Goal: Transaction & Acquisition: Purchase product/service

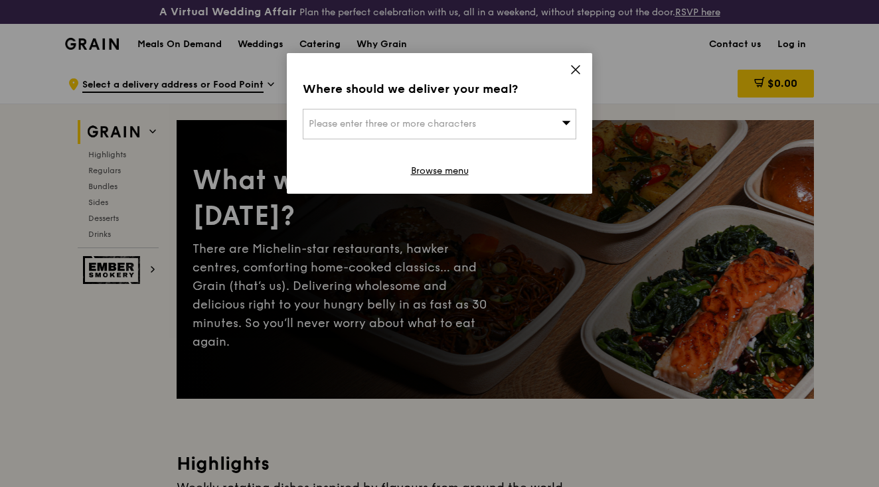
click at [489, 118] on div "Please enter three or more characters" at bounding box center [439, 124] width 273 height 31
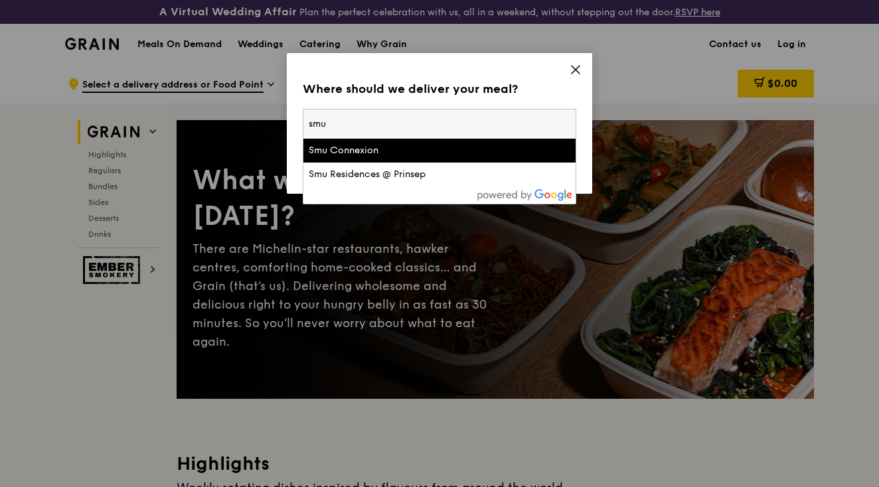
type input "smu"
click at [458, 148] on div "Smu Connexion" at bounding box center [407, 150] width 196 height 13
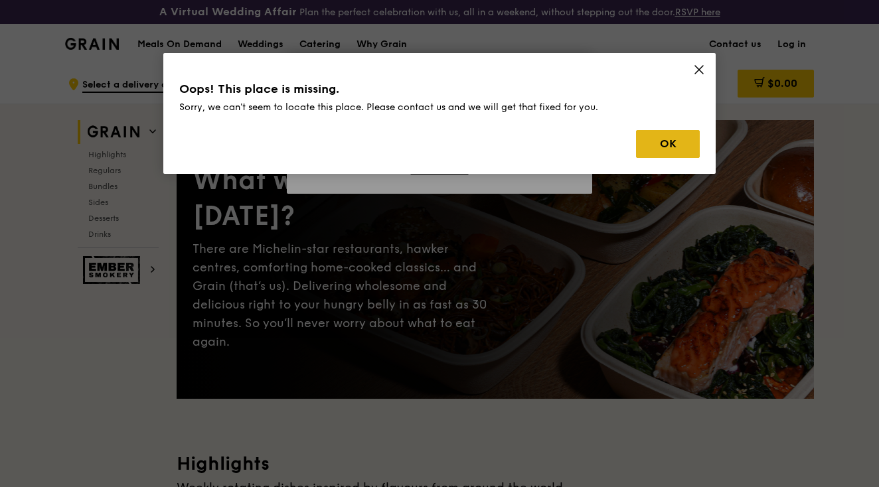
click at [653, 147] on button "OK" at bounding box center [668, 144] width 64 height 28
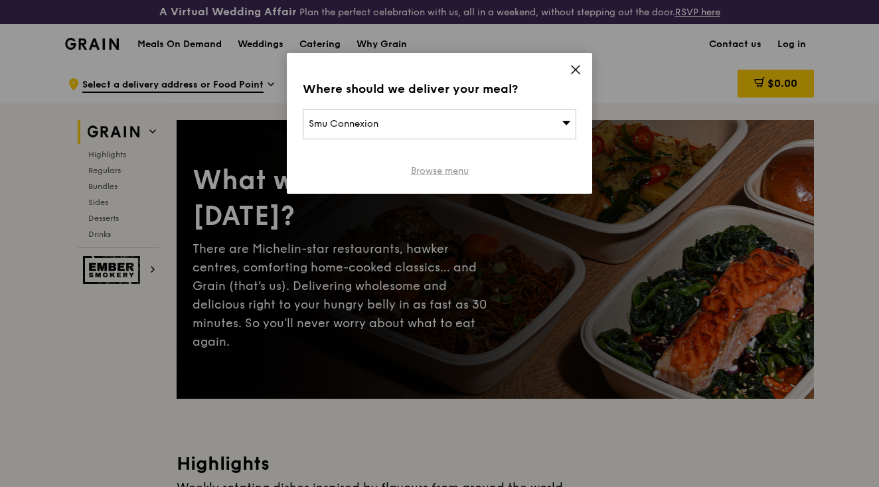
click at [437, 173] on link "Browse menu" at bounding box center [440, 171] width 58 height 13
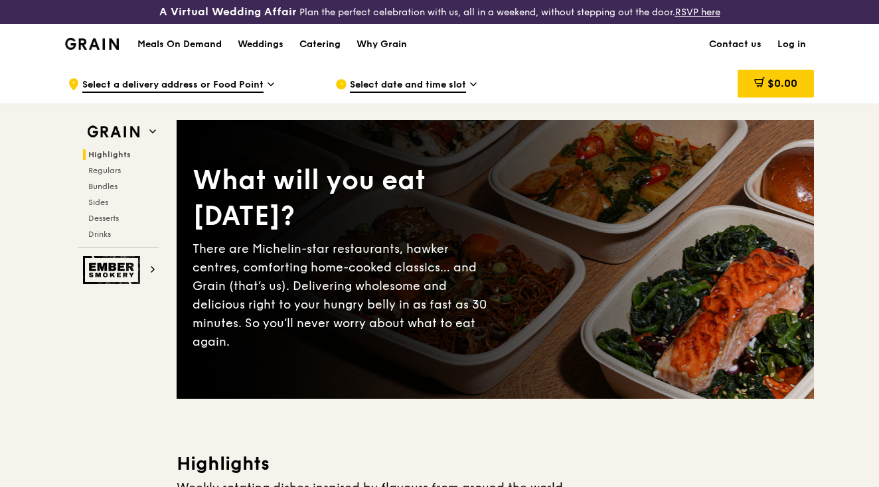
scroll to position [3, 0]
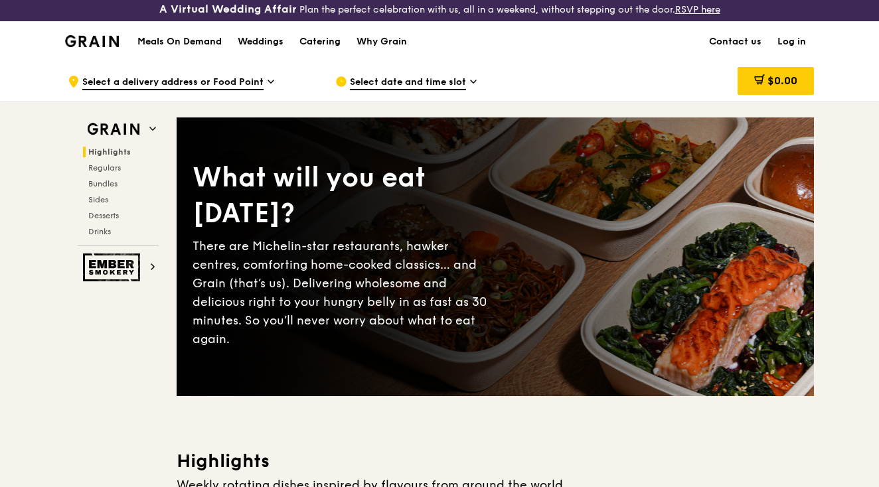
click at [311, 35] on div "Catering" at bounding box center [319, 42] width 41 height 40
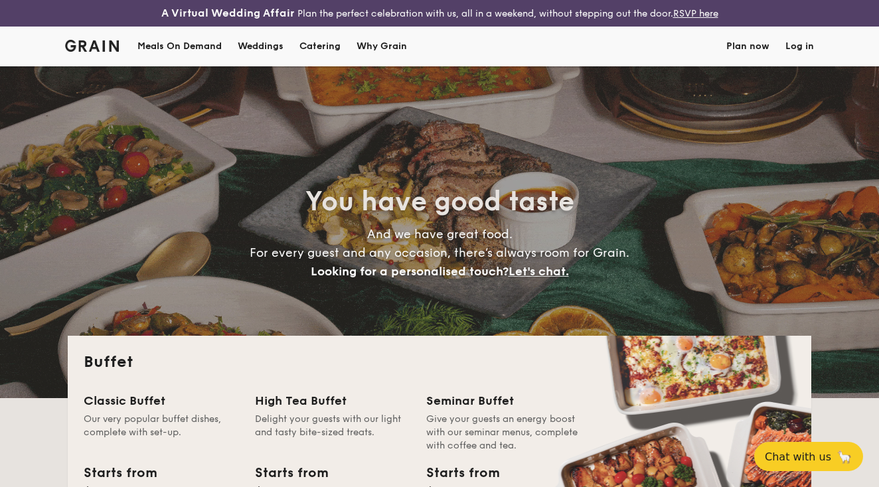
select select
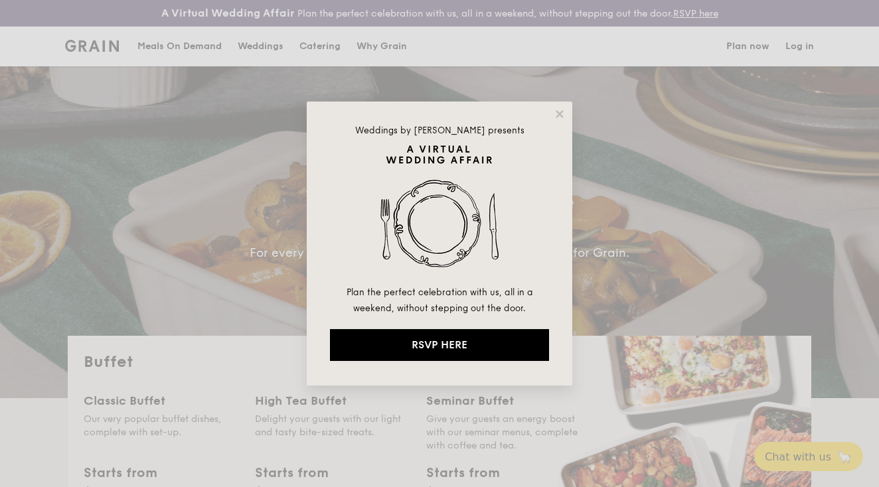
click at [564, 124] on div "Weddings by [PERSON_NAME] presents Plan the perfect celebration with us, all in…" at bounding box center [440, 244] width 266 height 284
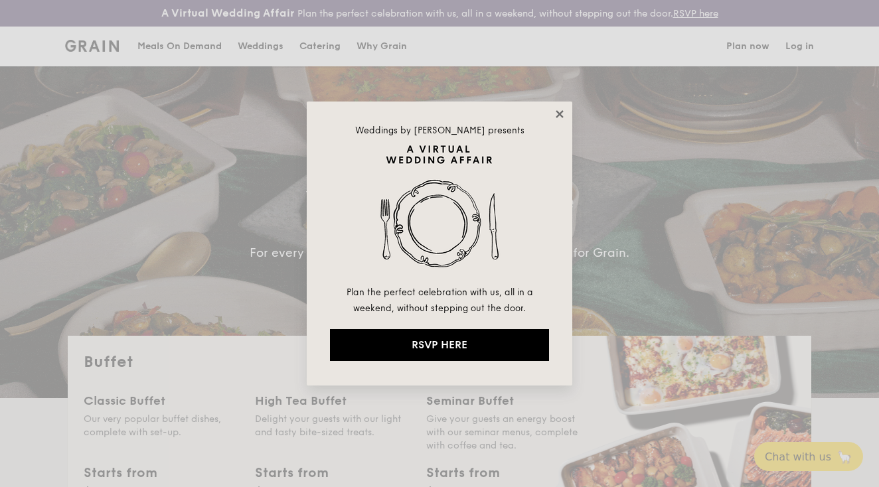
click at [559, 117] on icon at bounding box center [560, 114] width 12 height 12
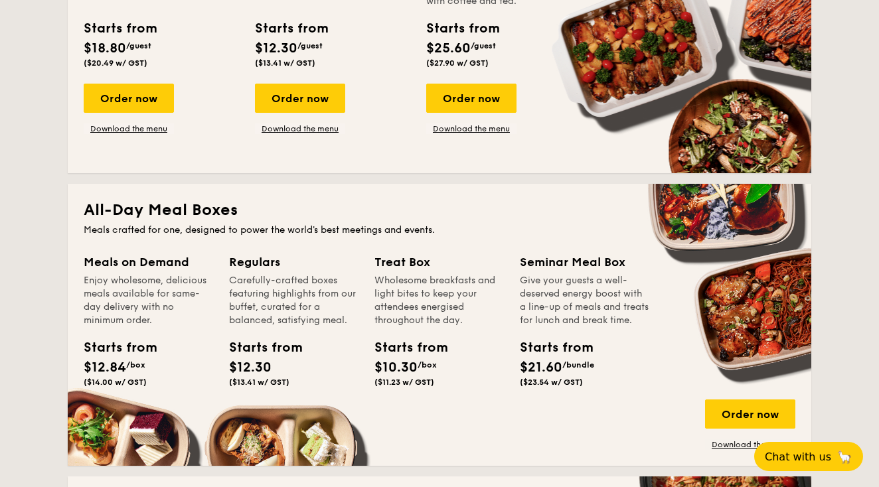
scroll to position [447, 0]
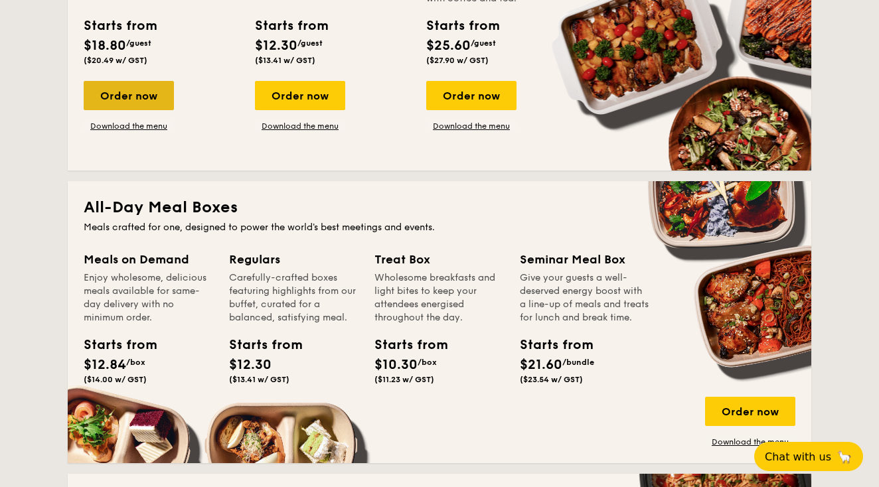
click at [136, 105] on div "Order now" at bounding box center [129, 95] width 90 height 29
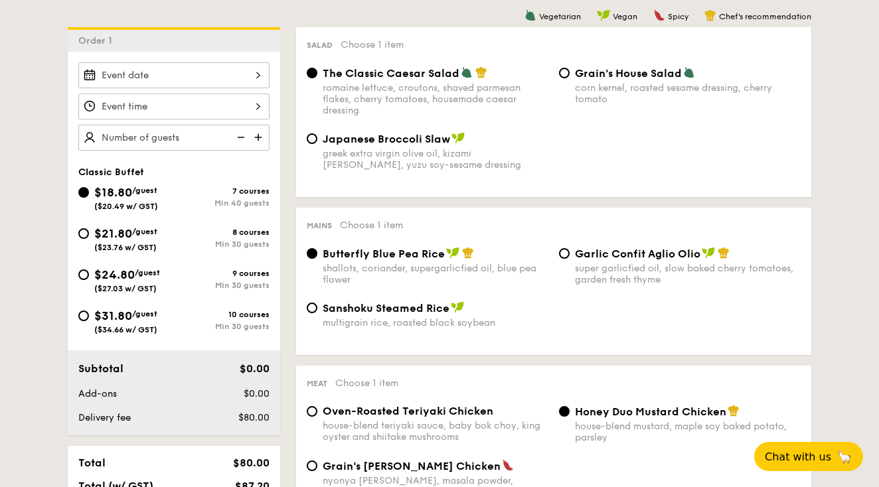
scroll to position [280, 0]
